Goal: Information Seeking & Learning: Find specific fact

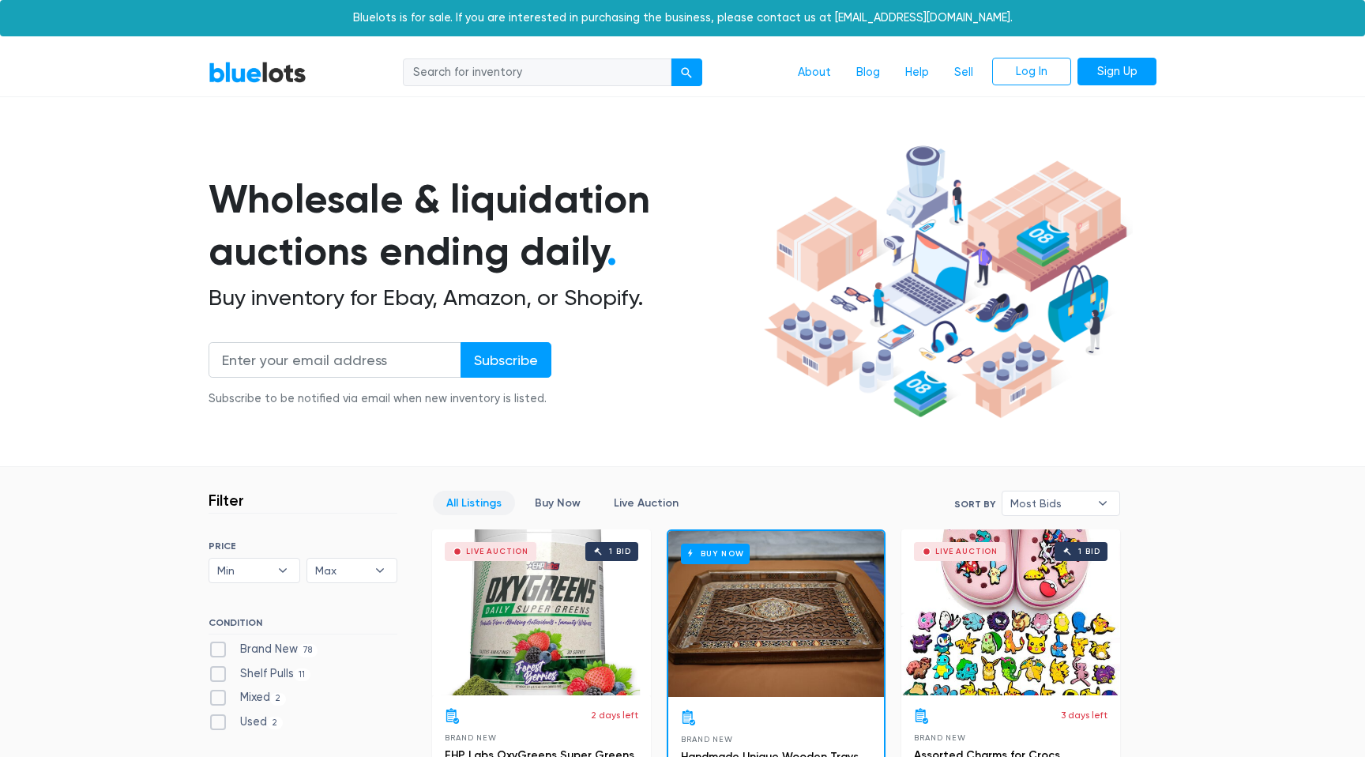
click at [558, 85] on input "search" at bounding box center [537, 72] width 269 height 28
type input "apple"
click at [671, 58] on button "submit" at bounding box center [687, 72] width 32 height 28
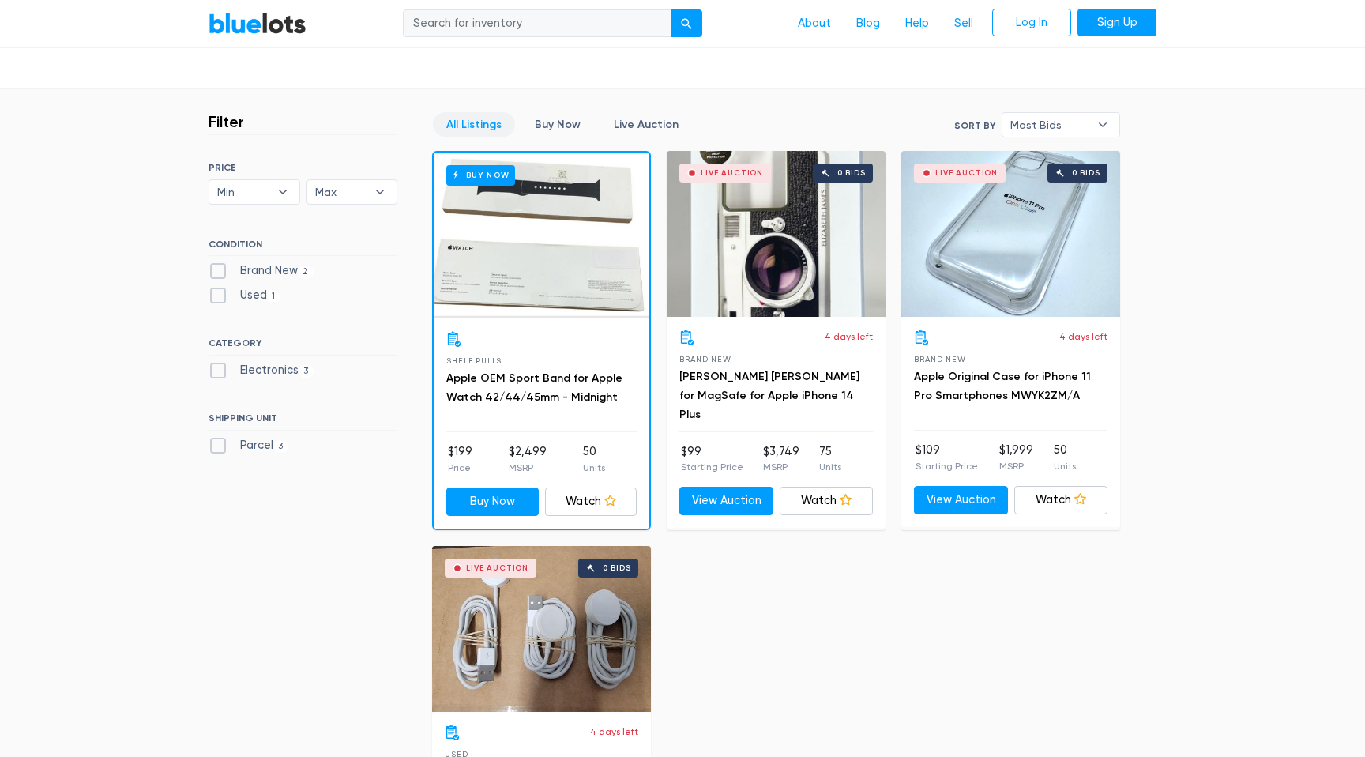
scroll to position [385, 0]
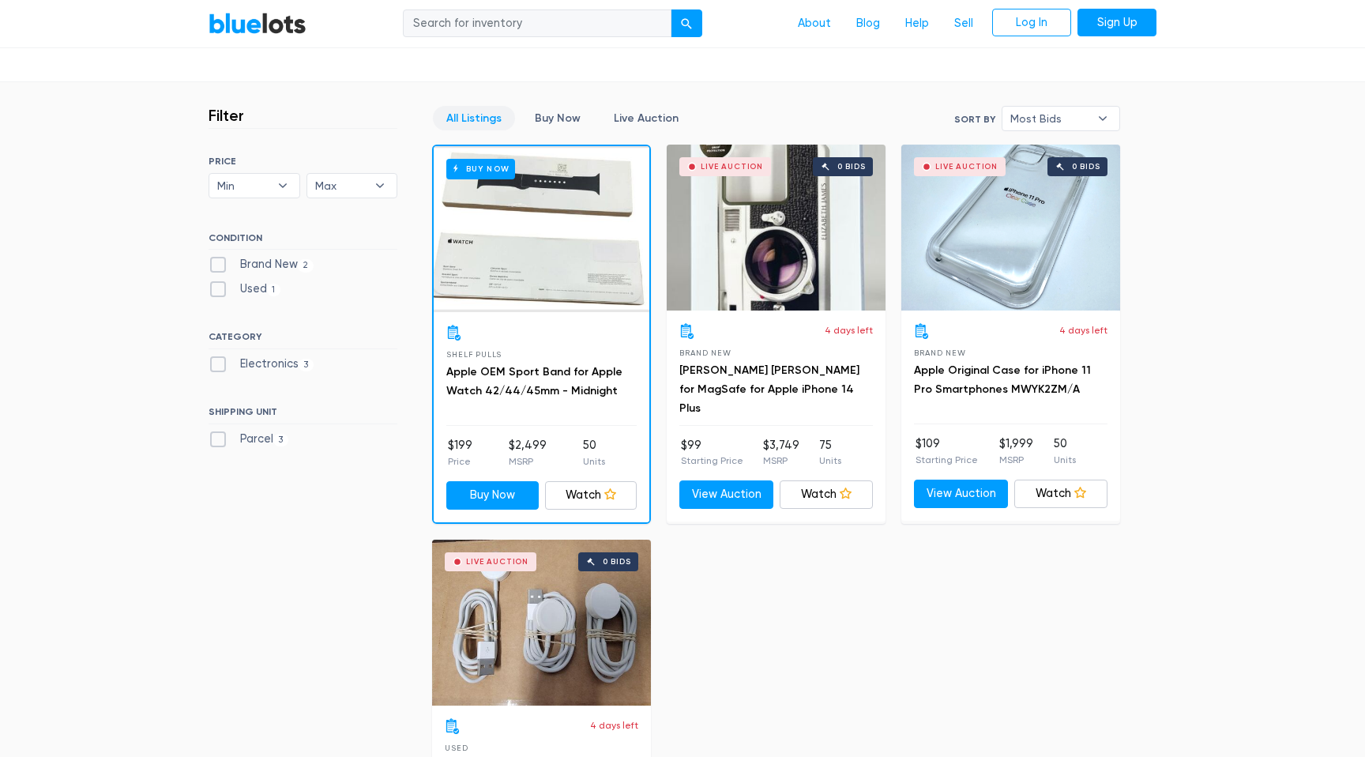
click at [474, 20] on input "search" at bounding box center [537, 23] width 269 height 28
type input "watch"
click at [671, 9] on button "submit" at bounding box center [687, 23] width 32 height 28
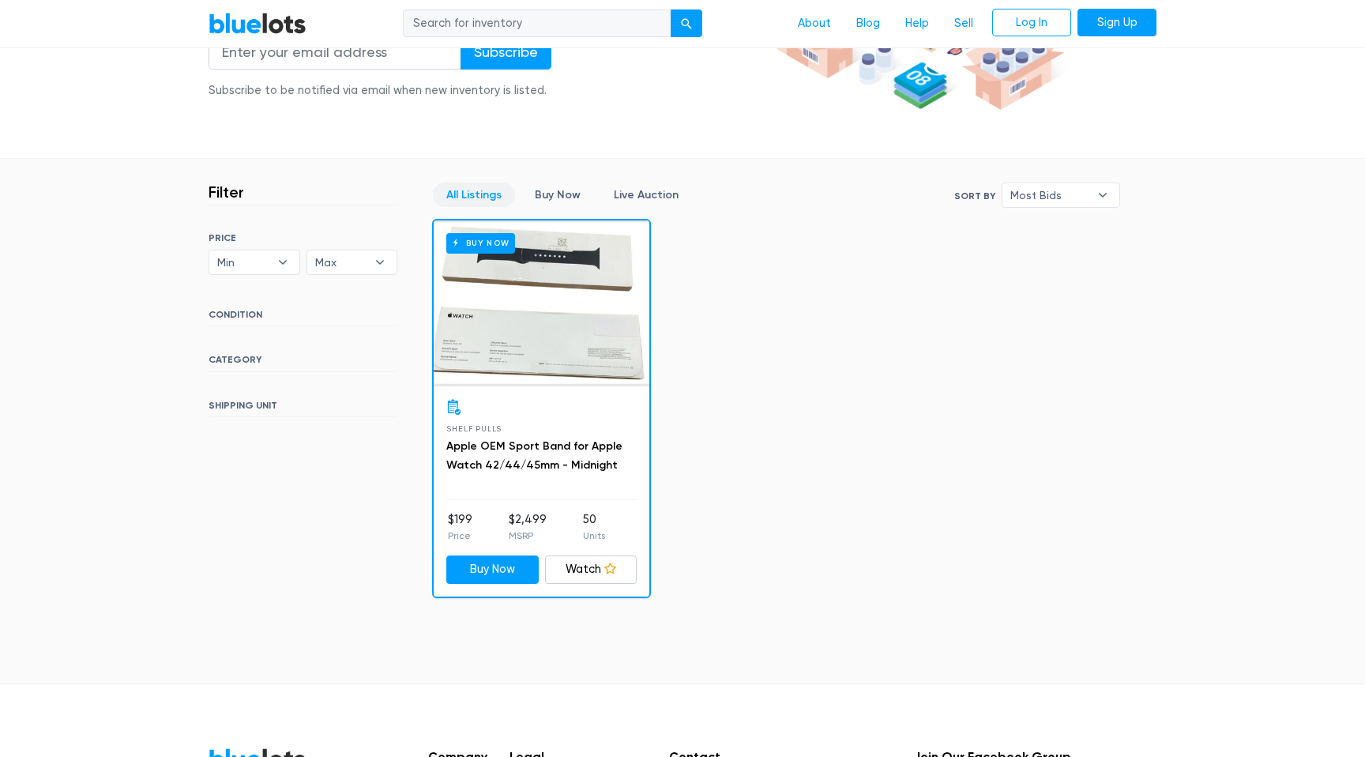
scroll to position [313, 0]
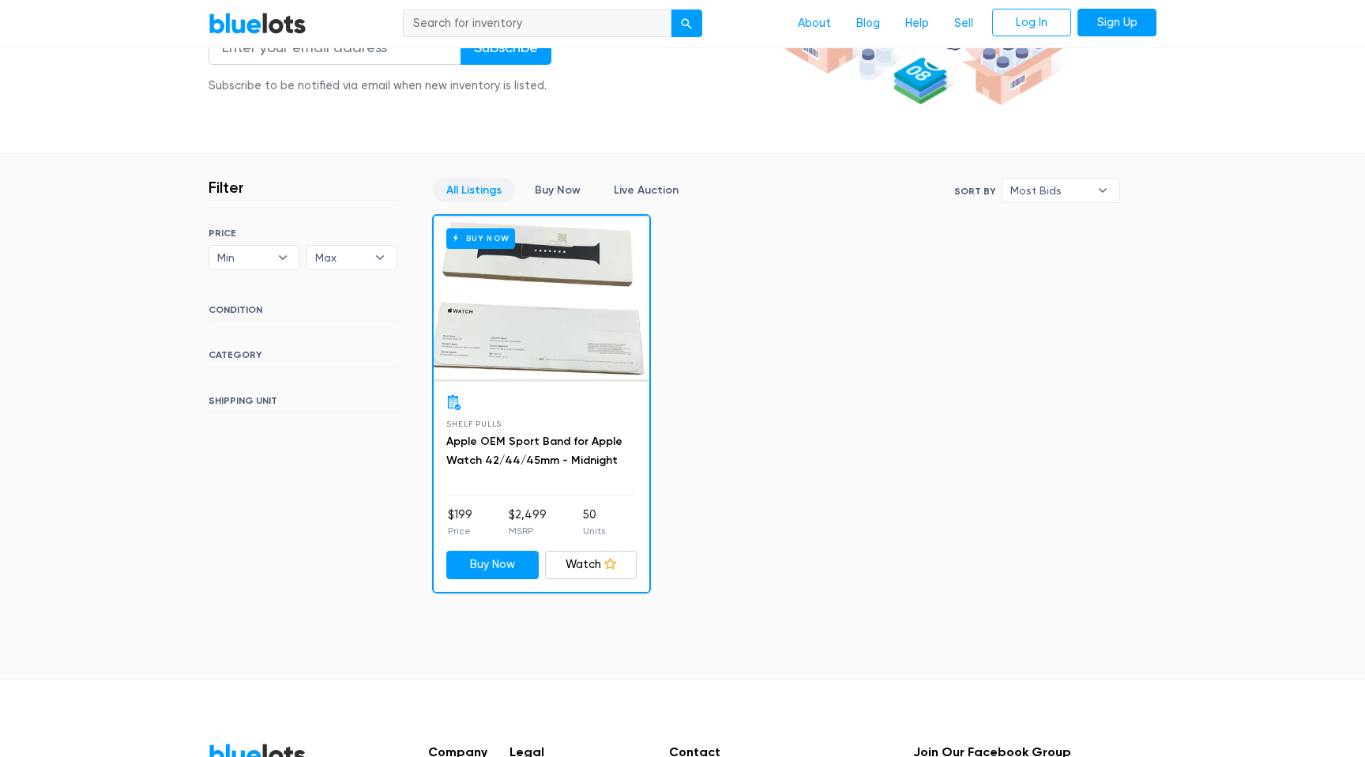
click at [519, 30] on input "search" at bounding box center [537, 23] width 269 height 28
paste input "888 Lots"
type input "888 Lots"
click at [671, 9] on button "submit" at bounding box center [687, 23] width 32 height 28
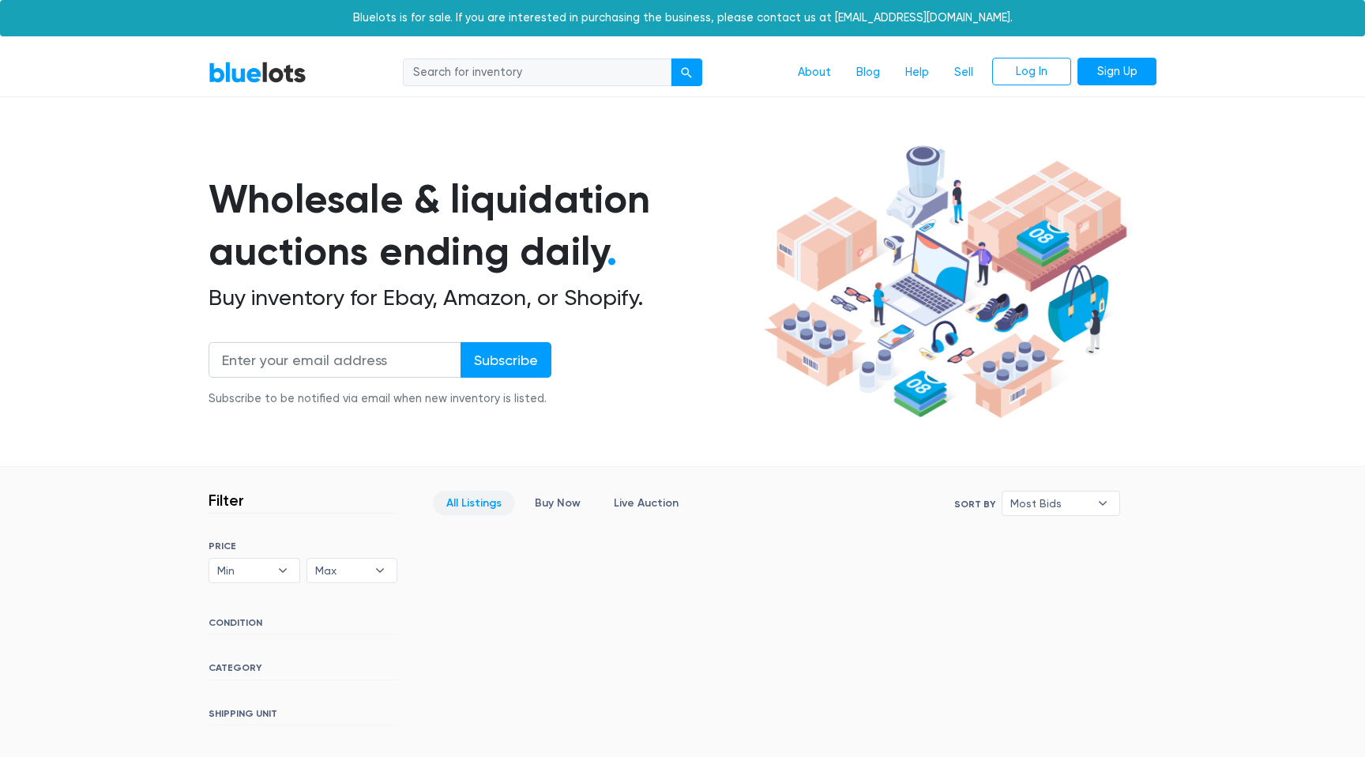
click at [515, 66] on input "search" at bounding box center [537, 72] width 269 height 28
type input "apple"
click at [671, 58] on button "submit" at bounding box center [687, 72] width 32 height 28
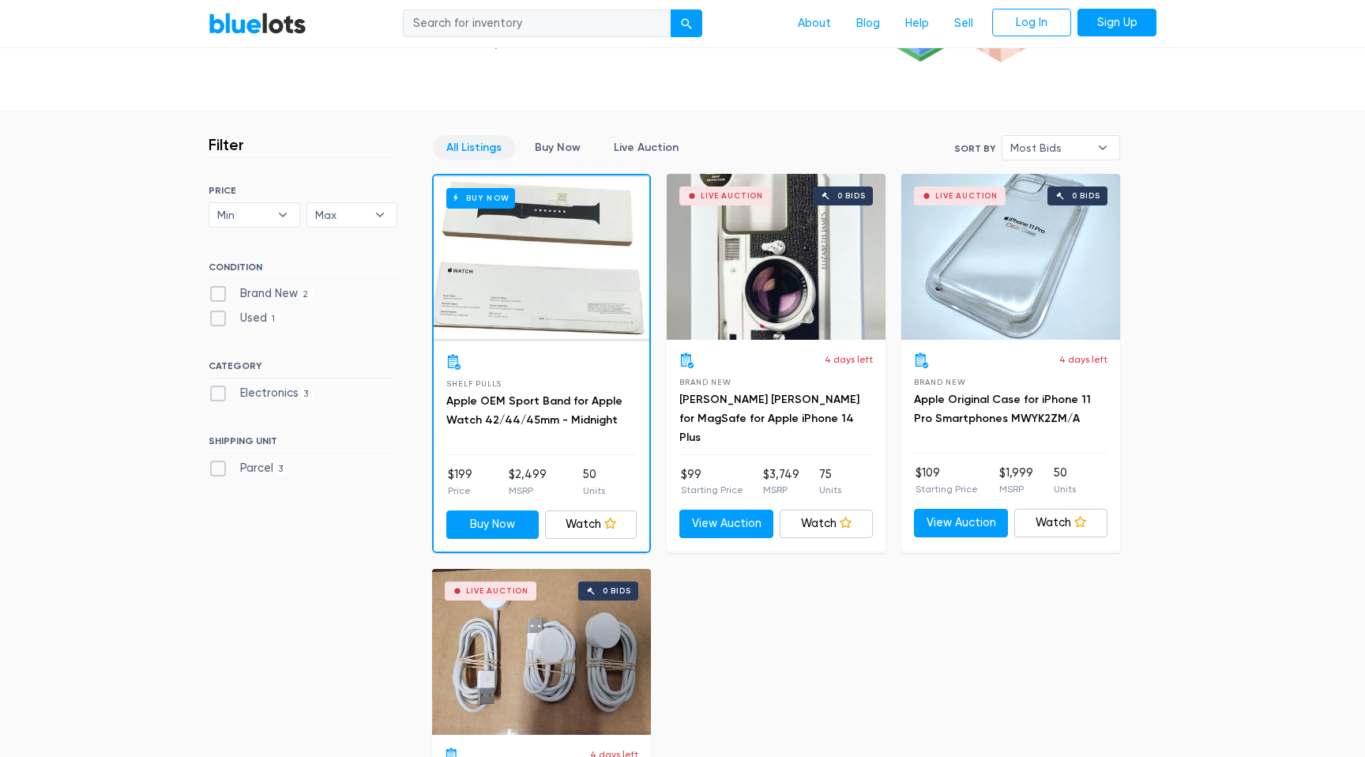
scroll to position [378, 0]
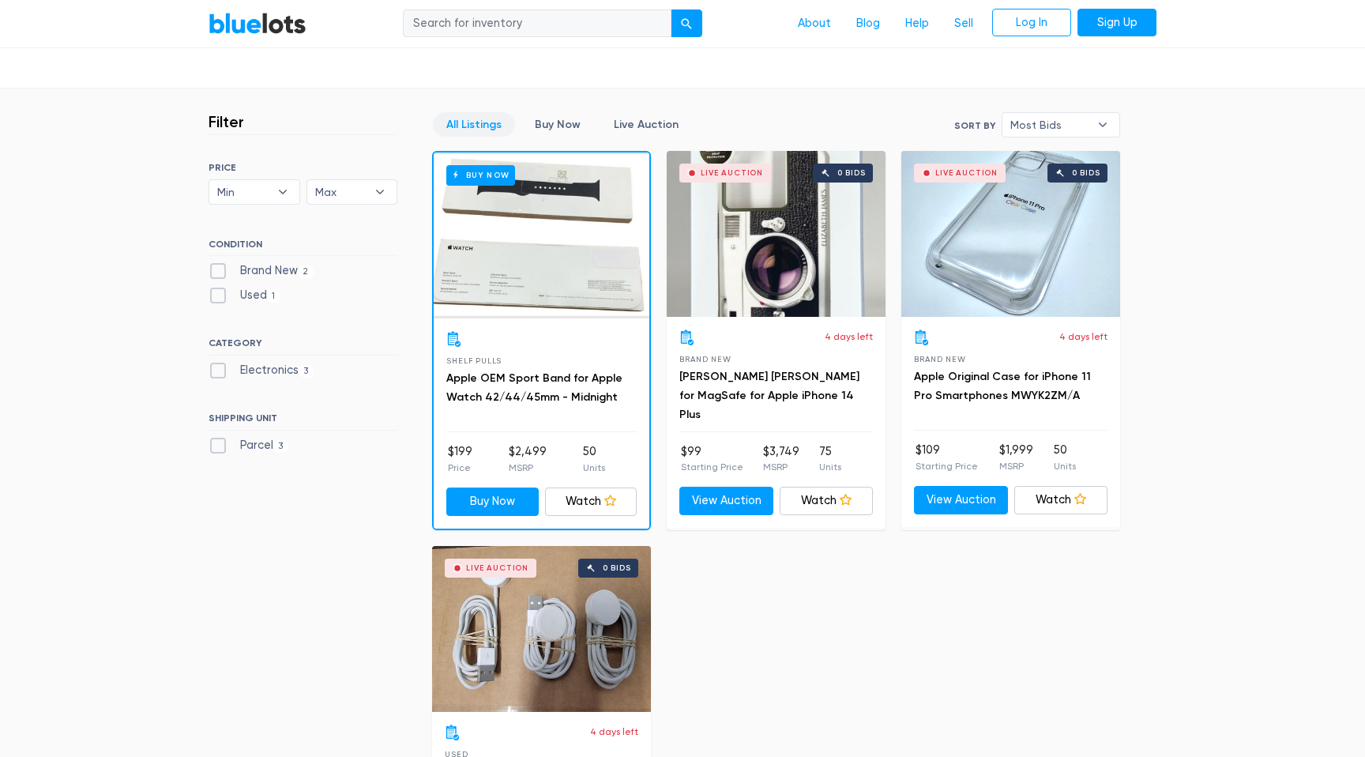
click at [555, 25] on input "search" at bounding box center [537, 23] width 269 height 28
paste input "American Merchandise Liquidators"
type input "American Merchandise Liquidators"
click at [671, 9] on button "submit" at bounding box center [687, 23] width 32 height 28
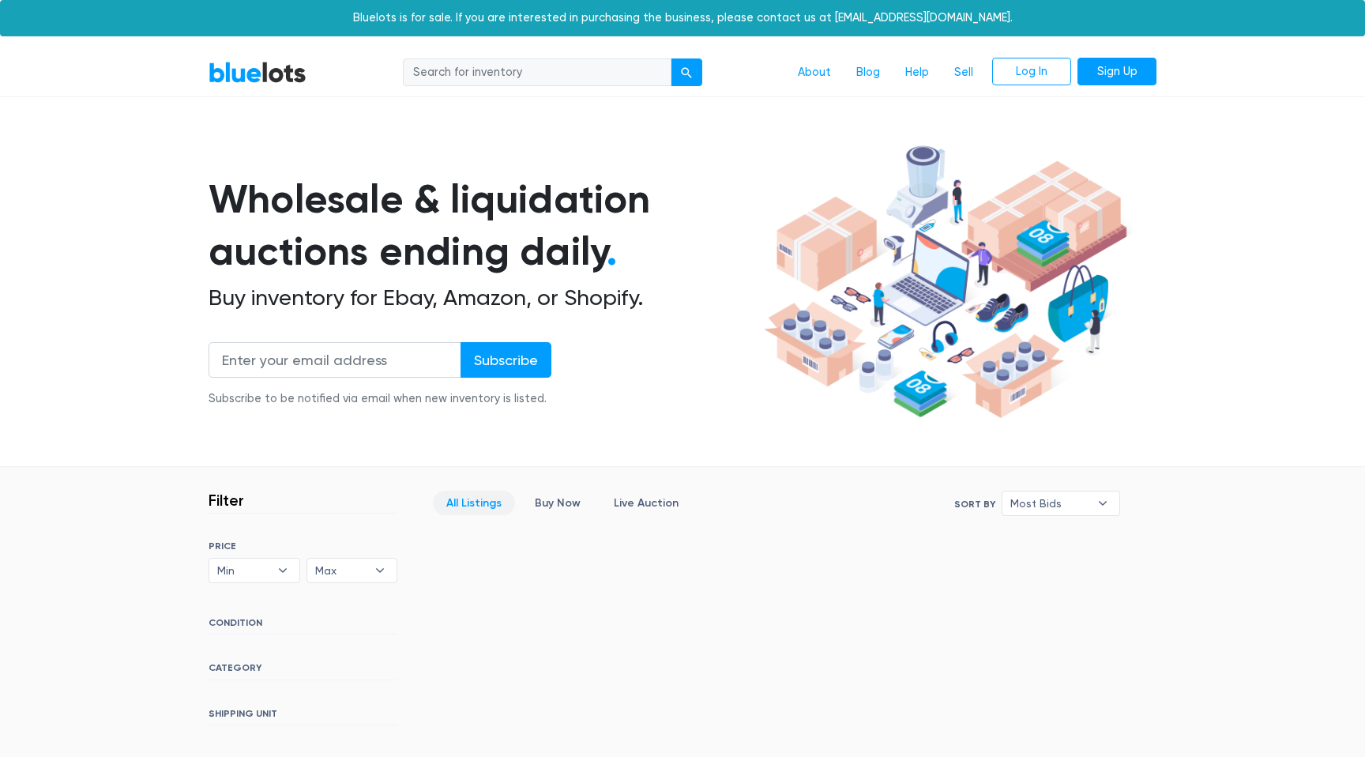
click at [498, 62] on input "search" at bounding box center [537, 72] width 269 height 28
click at [458, 69] on input "search" at bounding box center [537, 72] width 269 height 28
type input "apple"
click at [671, 58] on button "submit" at bounding box center [687, 72] width 32 height 28
